Goal: Task Accomplishment & Management: Manage account settings

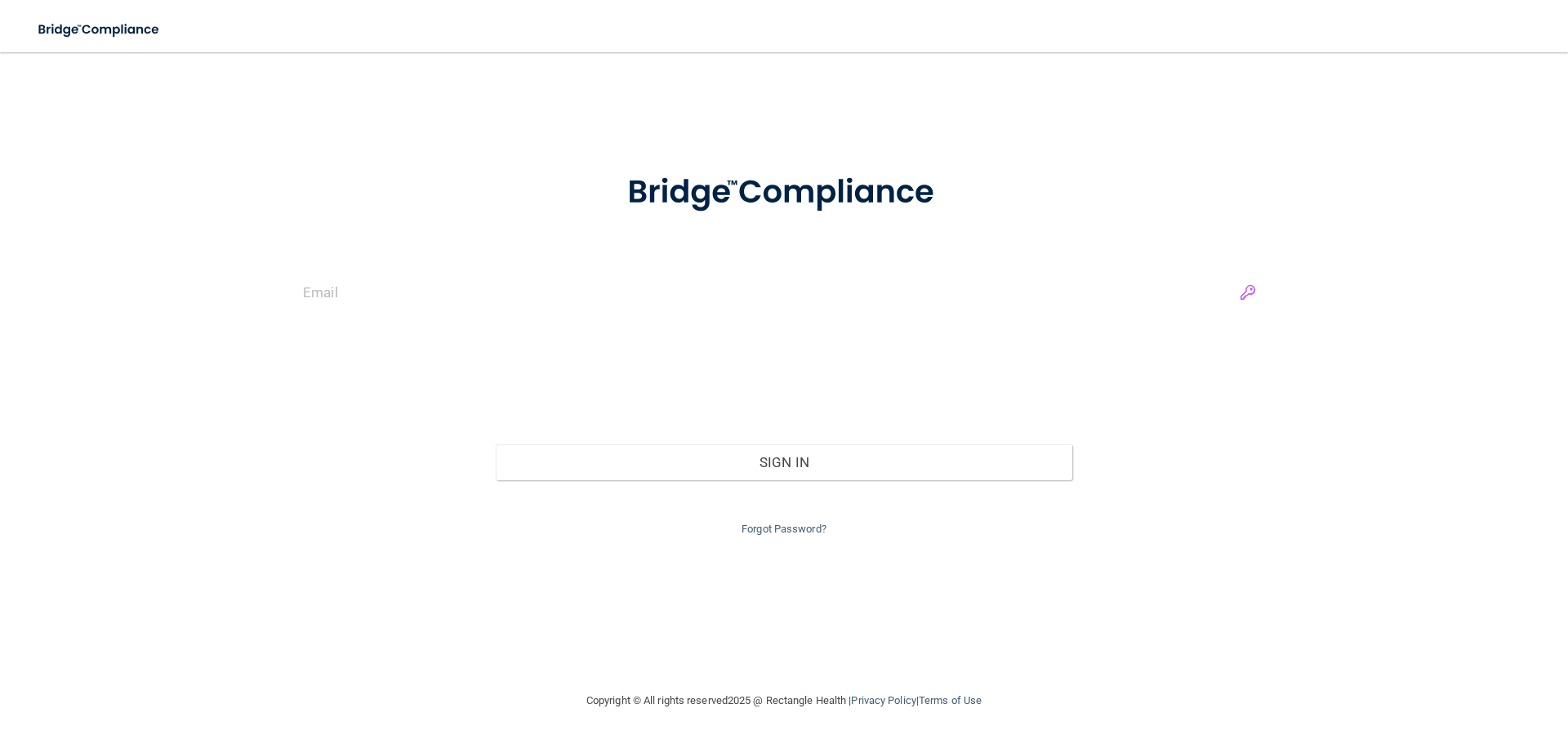
click at [1254, 289] on input "email" at bounding box center [784, 293] width 962 height 37
type input "[EMAIL_ADDRESS][DOMAIN_NAME]"
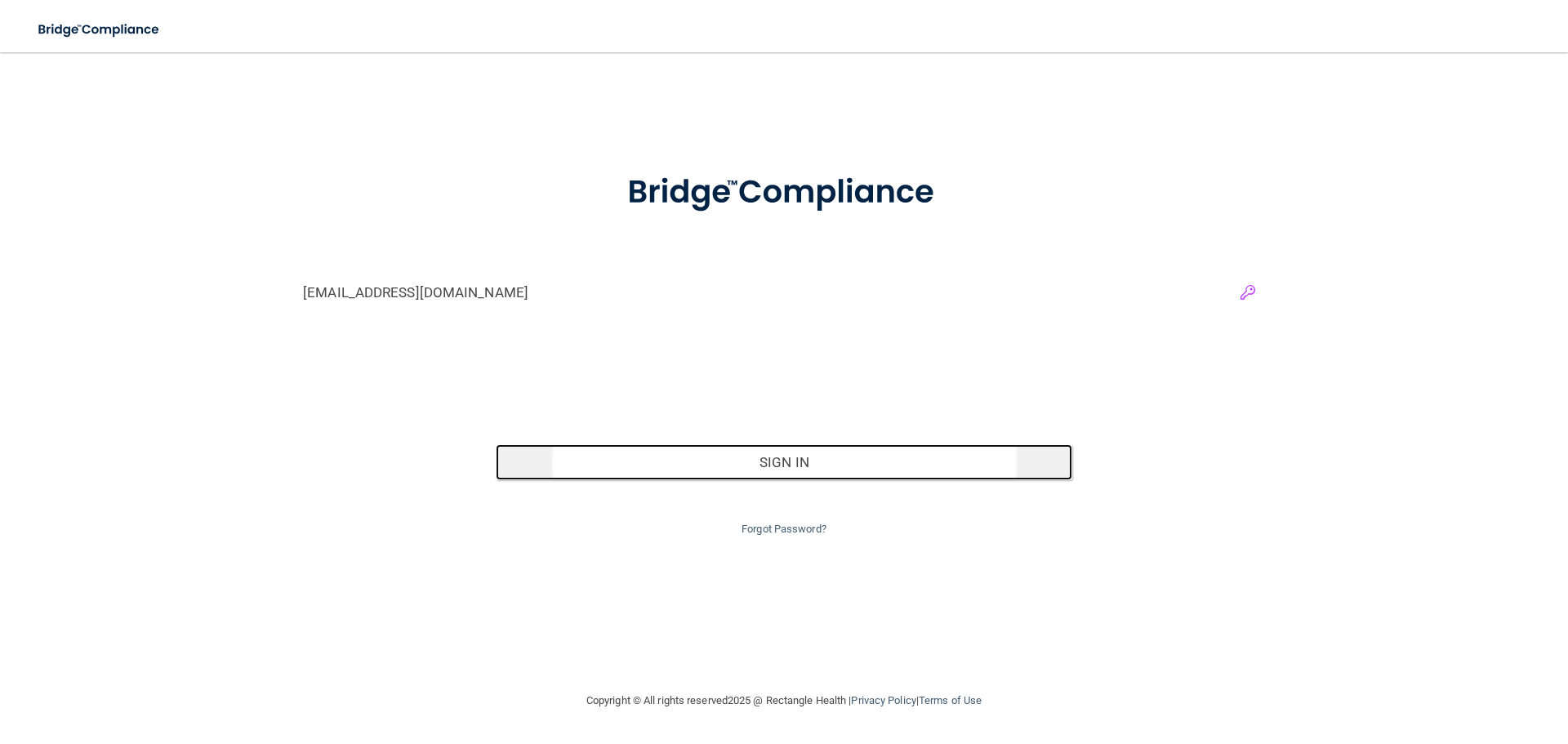
click at [850, 467] on button "Sign In" at bounding box center [784, 462] width 578 height 36
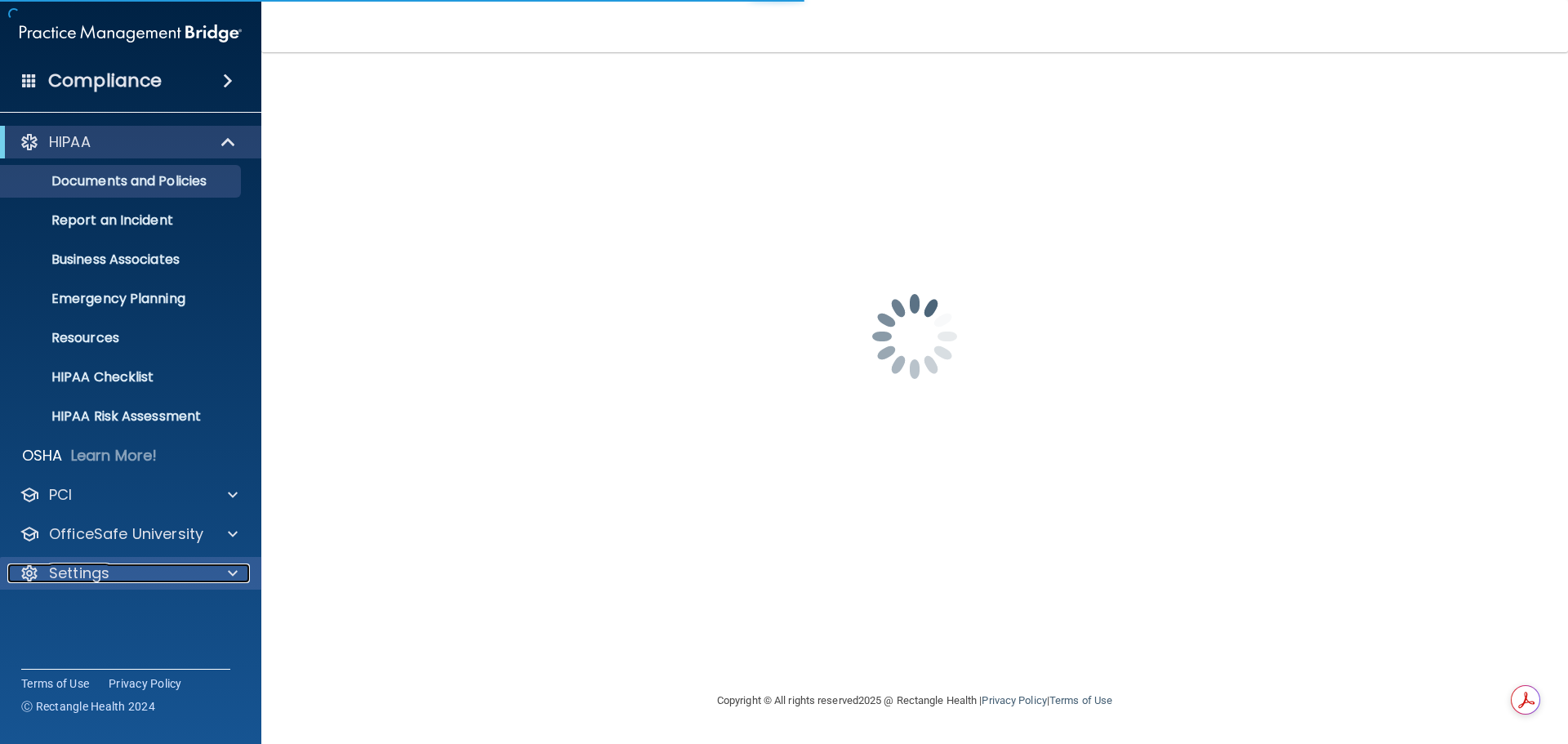
click at [86, 572] on p "Settings" at bounding box center [79, 574] width 61 height 20
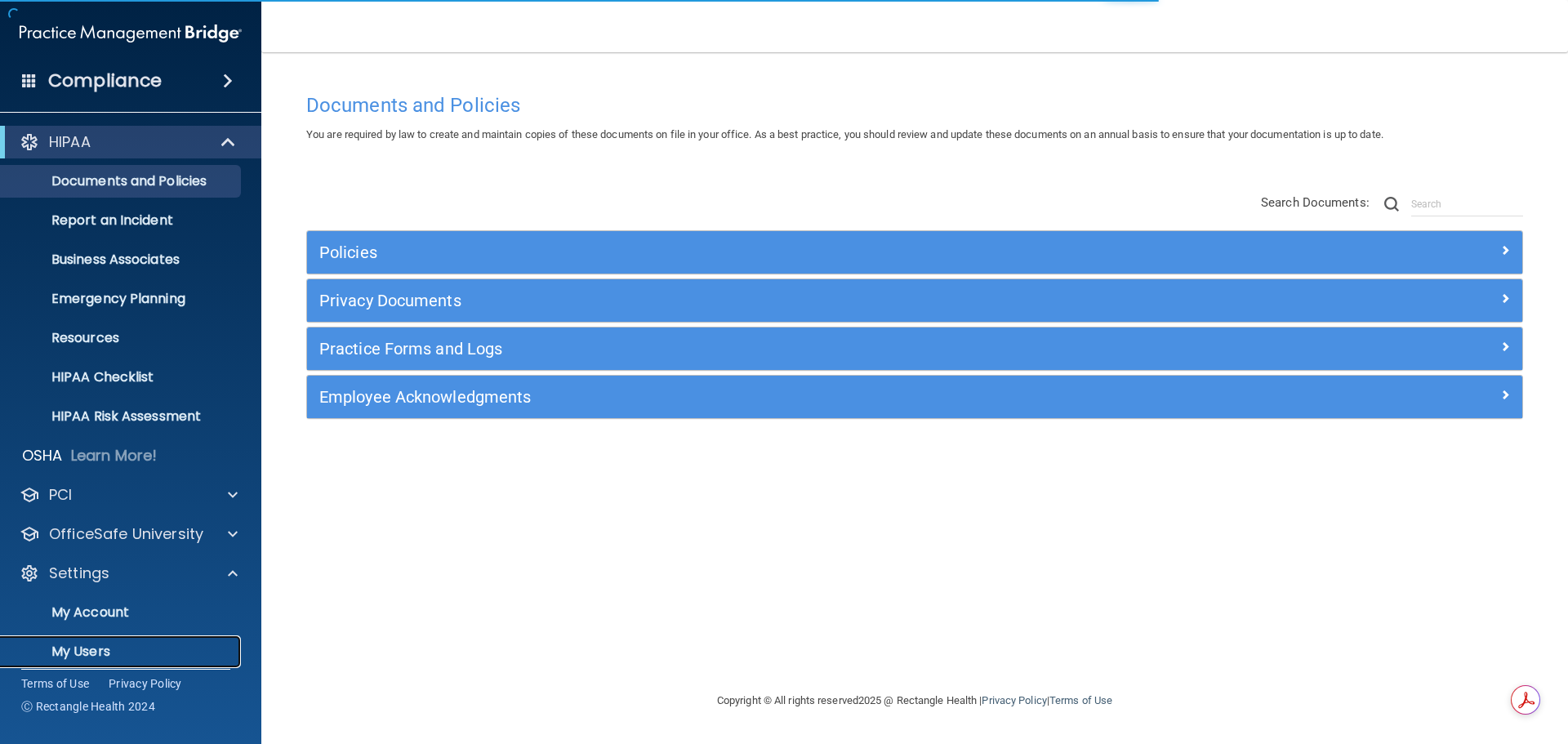
click at [87, 646] on p "My Users" at bounding box center [122, 652] width 223 height 16
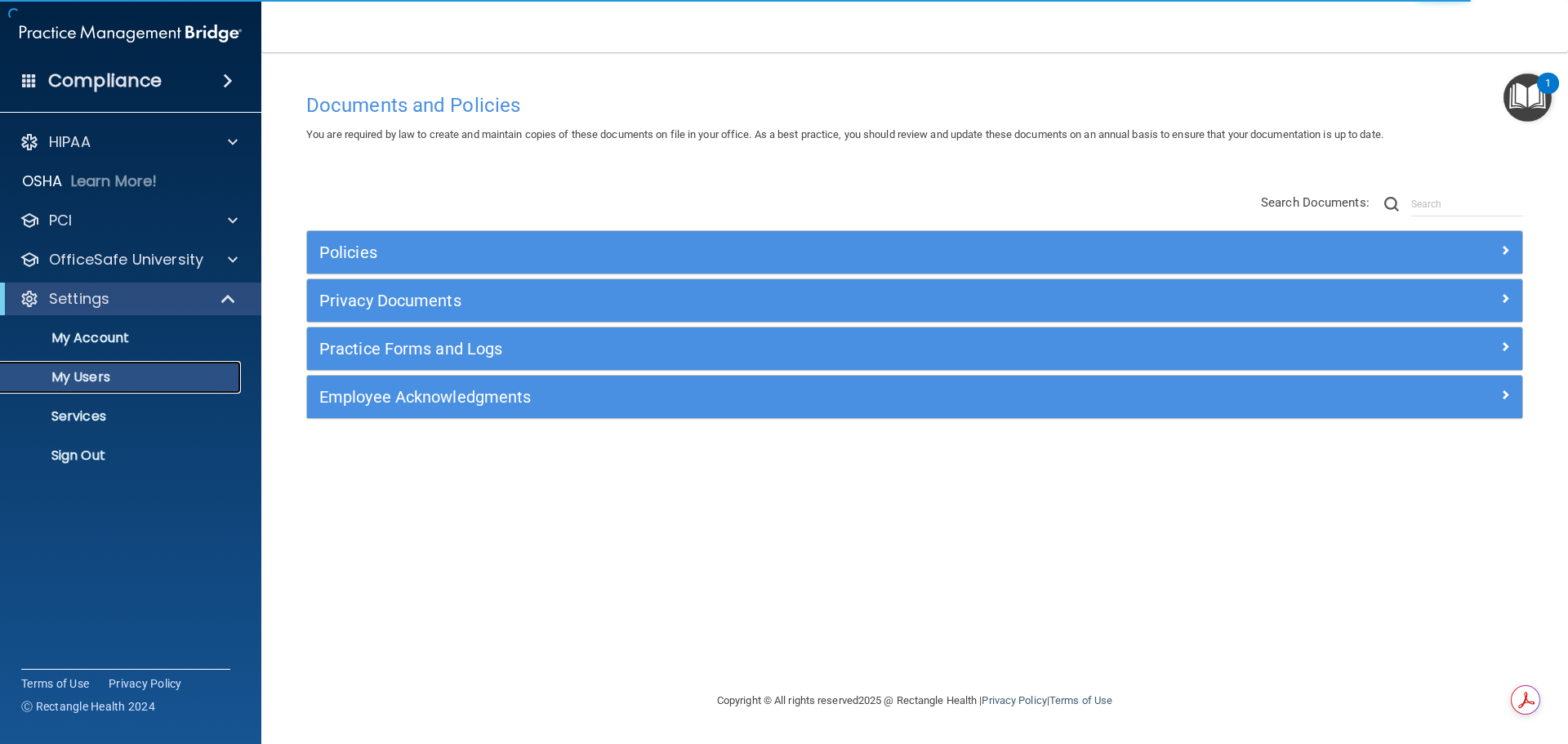
select select "20"
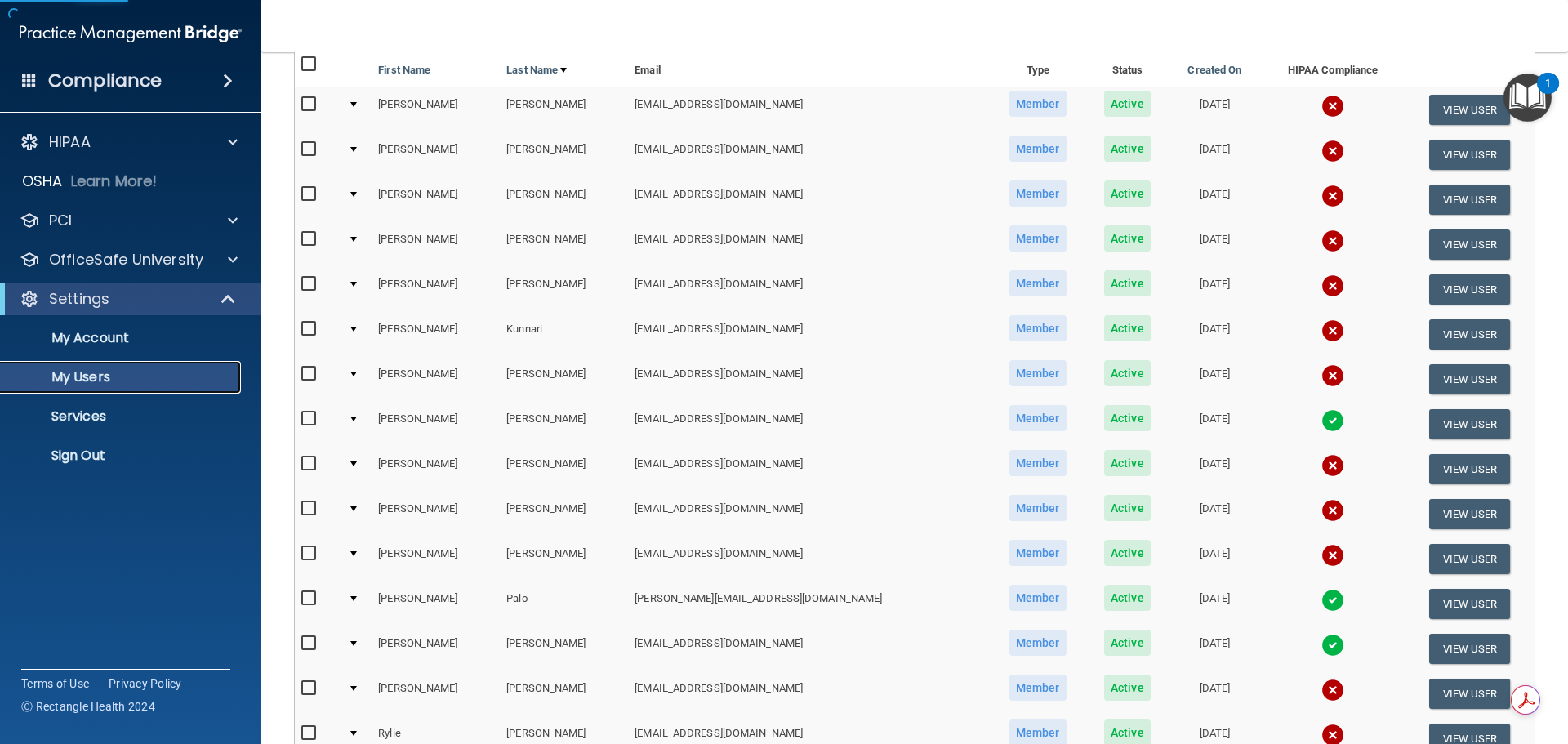
scroll to position [164, 0]
click at [305, 465] on input "checkbox" at bounding box center [311, 462] width 19 height 13
checkbox input "true"
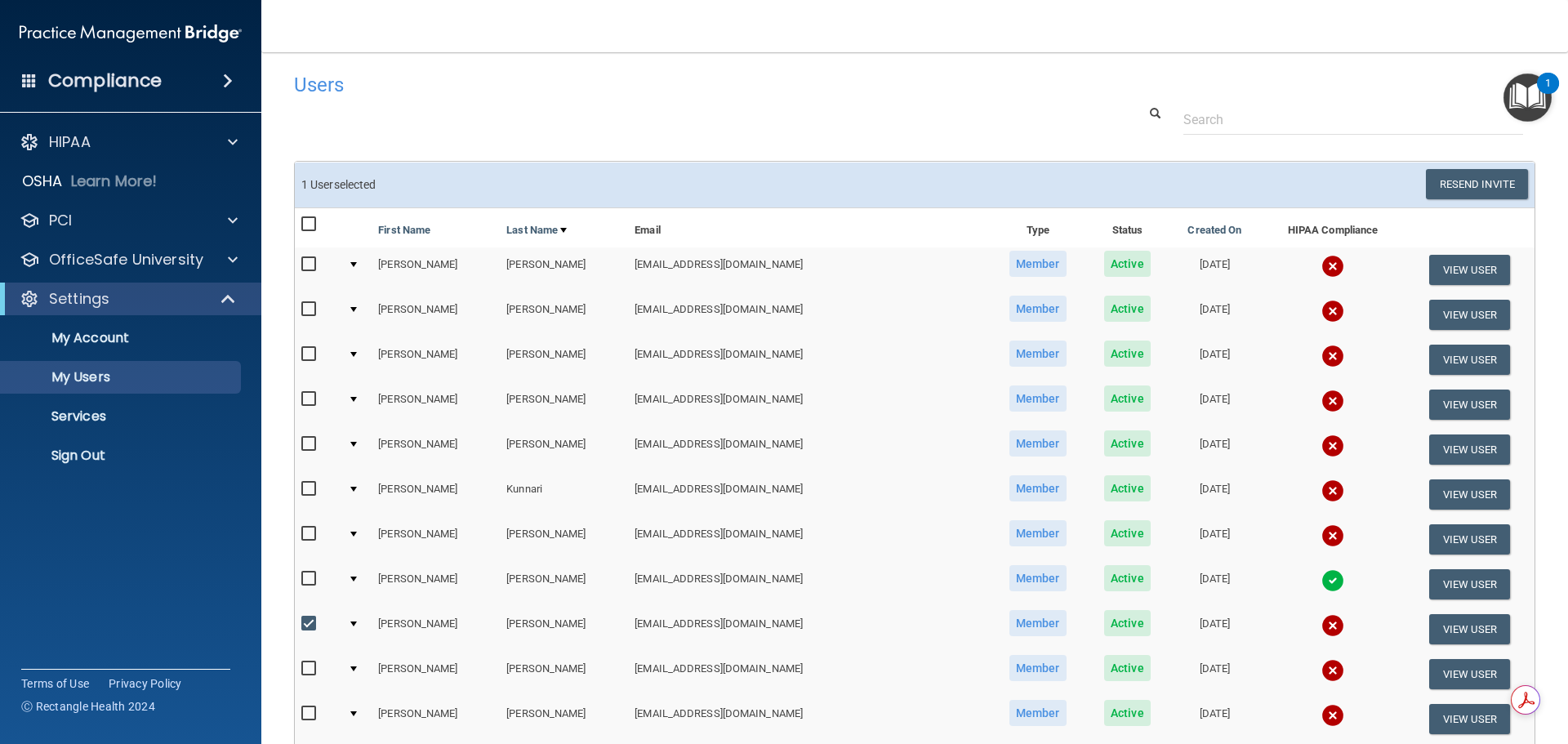
scroll to position [0, 0]
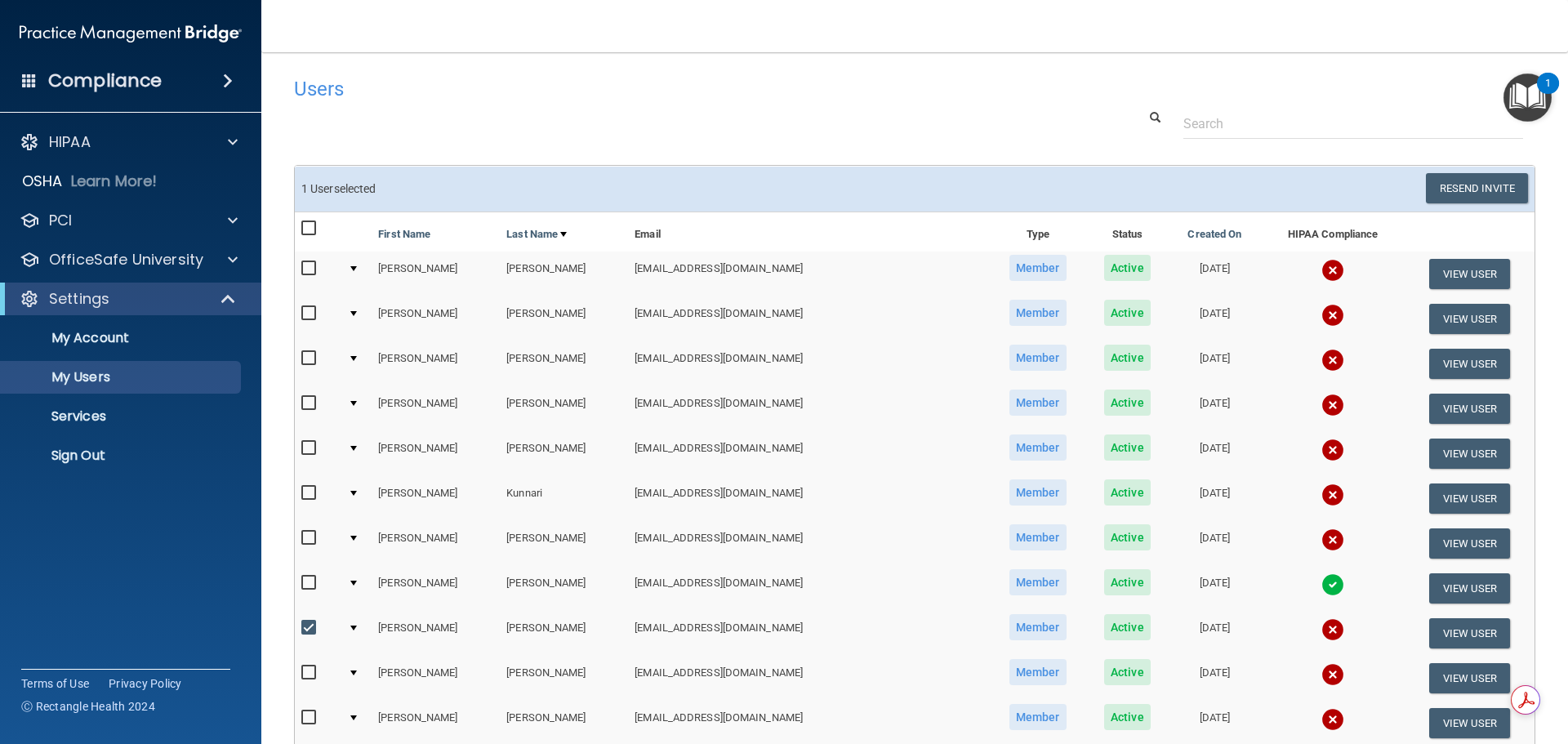
click at [1461, 165] on div "1 User selected Resend Invite Export All Create User Show Inactive Users First …" at bounding box center [915, 676] width 1242 height 1023
click at [1455, 194] on button "Resend Invite" at bounding box center [1476, 187] width 102 height 30
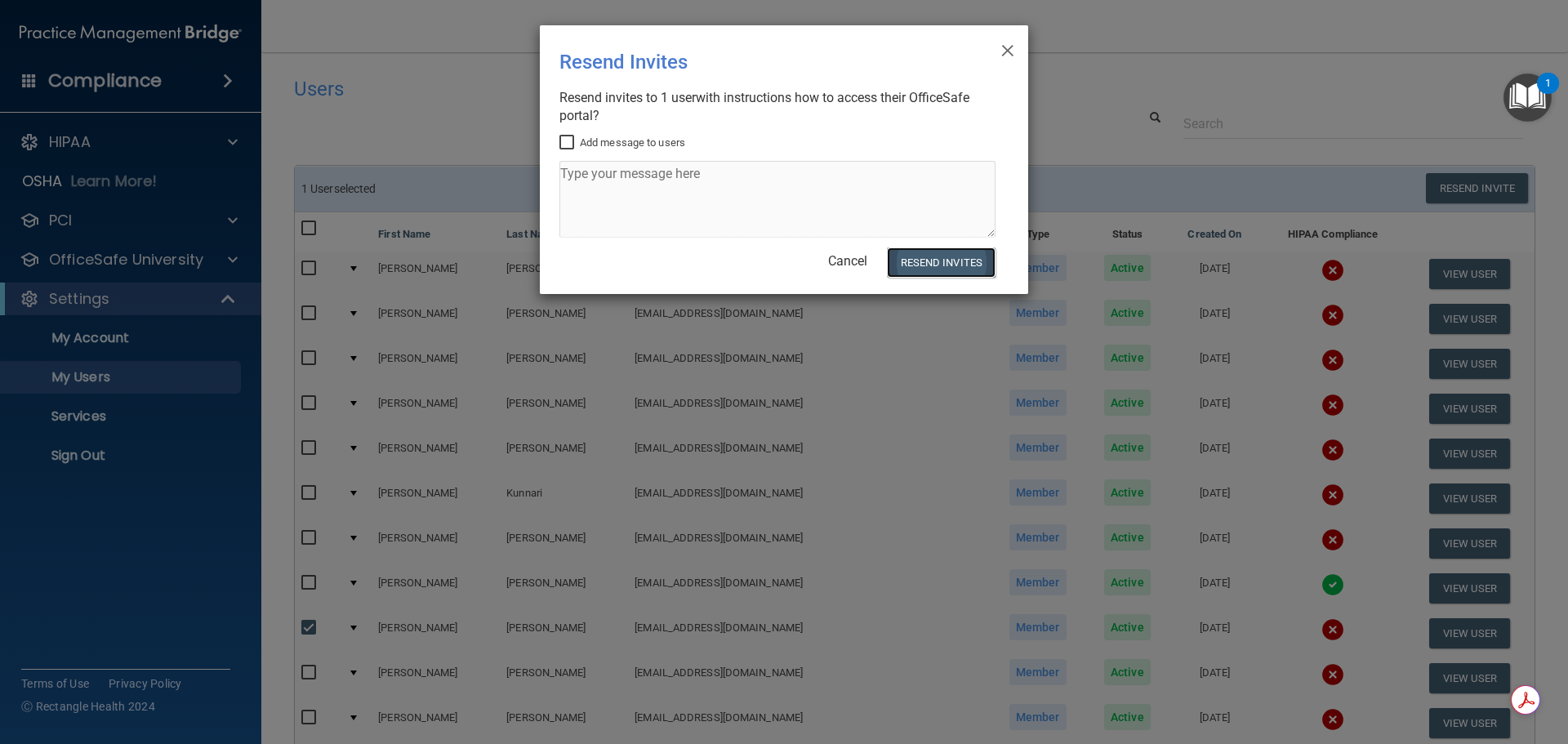
click at [977, 264] on button "Resend Invites" at bounding box center [941, 262] width 109 height 30
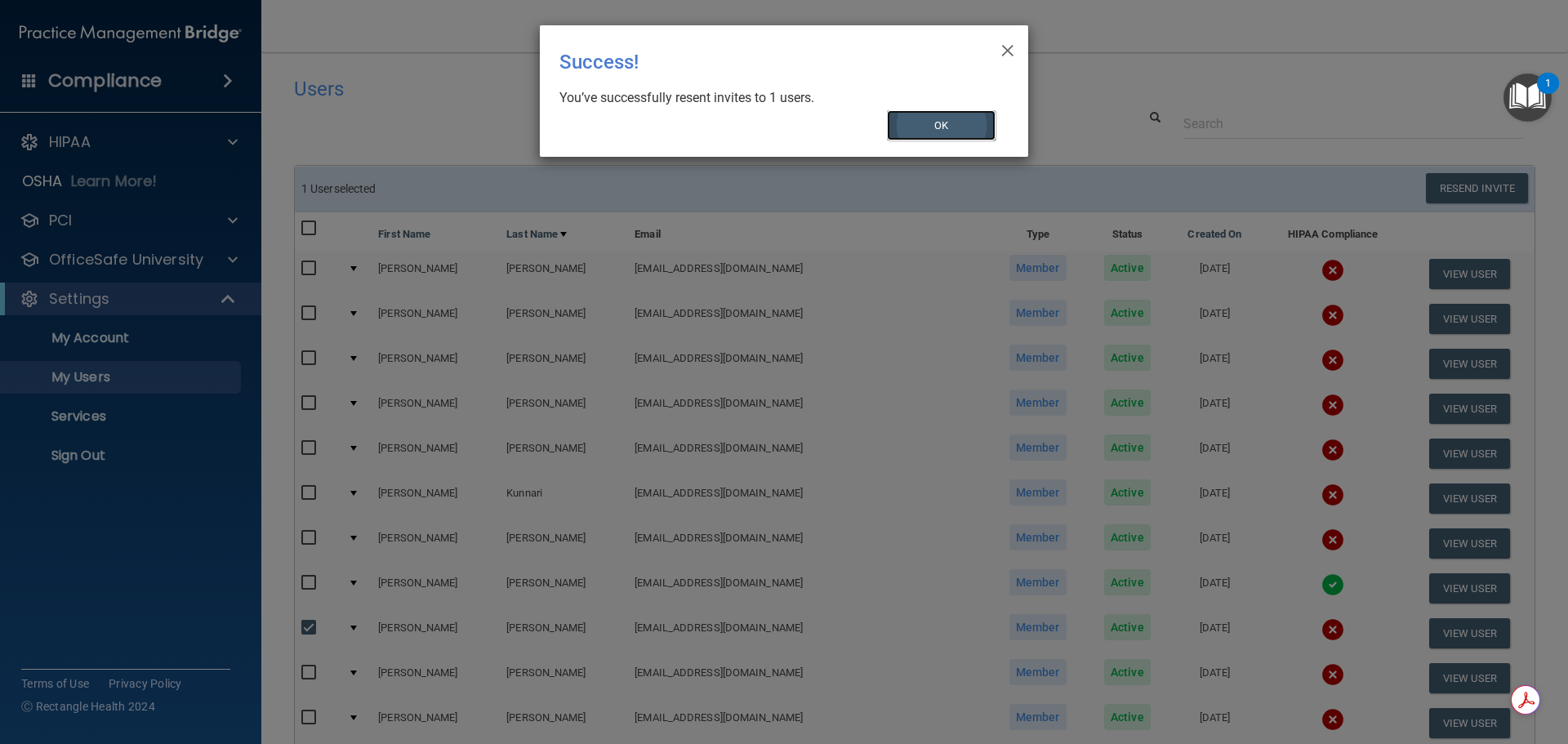
click at [980, 130] on button "OK" at bounding box center [941, 125] width 110 height 30
